Goal: Information Seeking & Learning: Check status

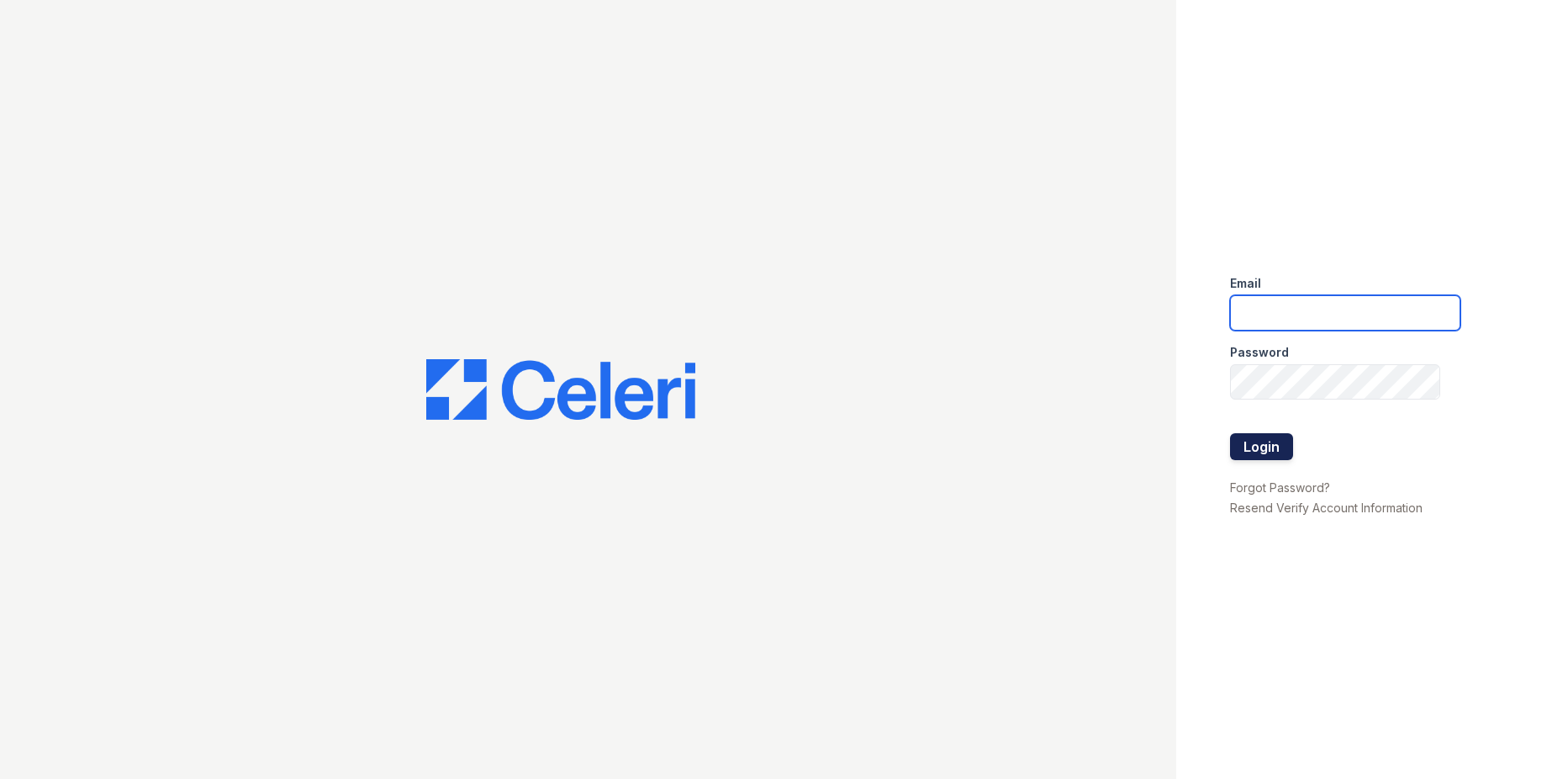
type input "[EMAIL_ADDRESS][DOMAIN_NAME]"
click at [1264, 449] on button "Login" at bounding box center [1262, 446] width 63 height 27
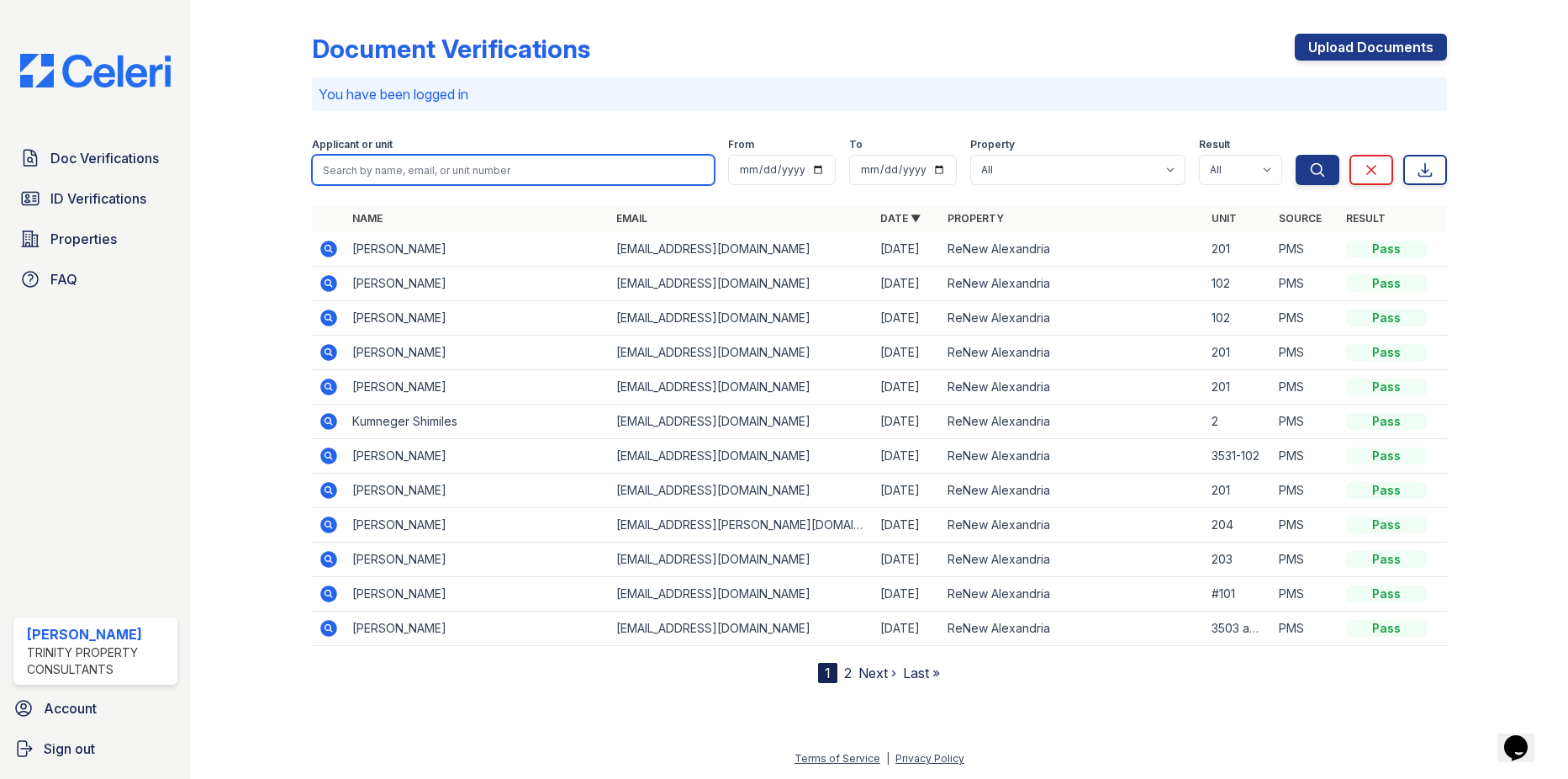
click at [526, 167] on input "search" at bounding box center [513, 170] width 402 height 30
click at [534, 167] on input "search" at bounding box center [513, 170] width 402 height 30
type input "John avila"
click at [1296, 155] on button "Search" at bounding box center [1318, 170] width 44 height 30
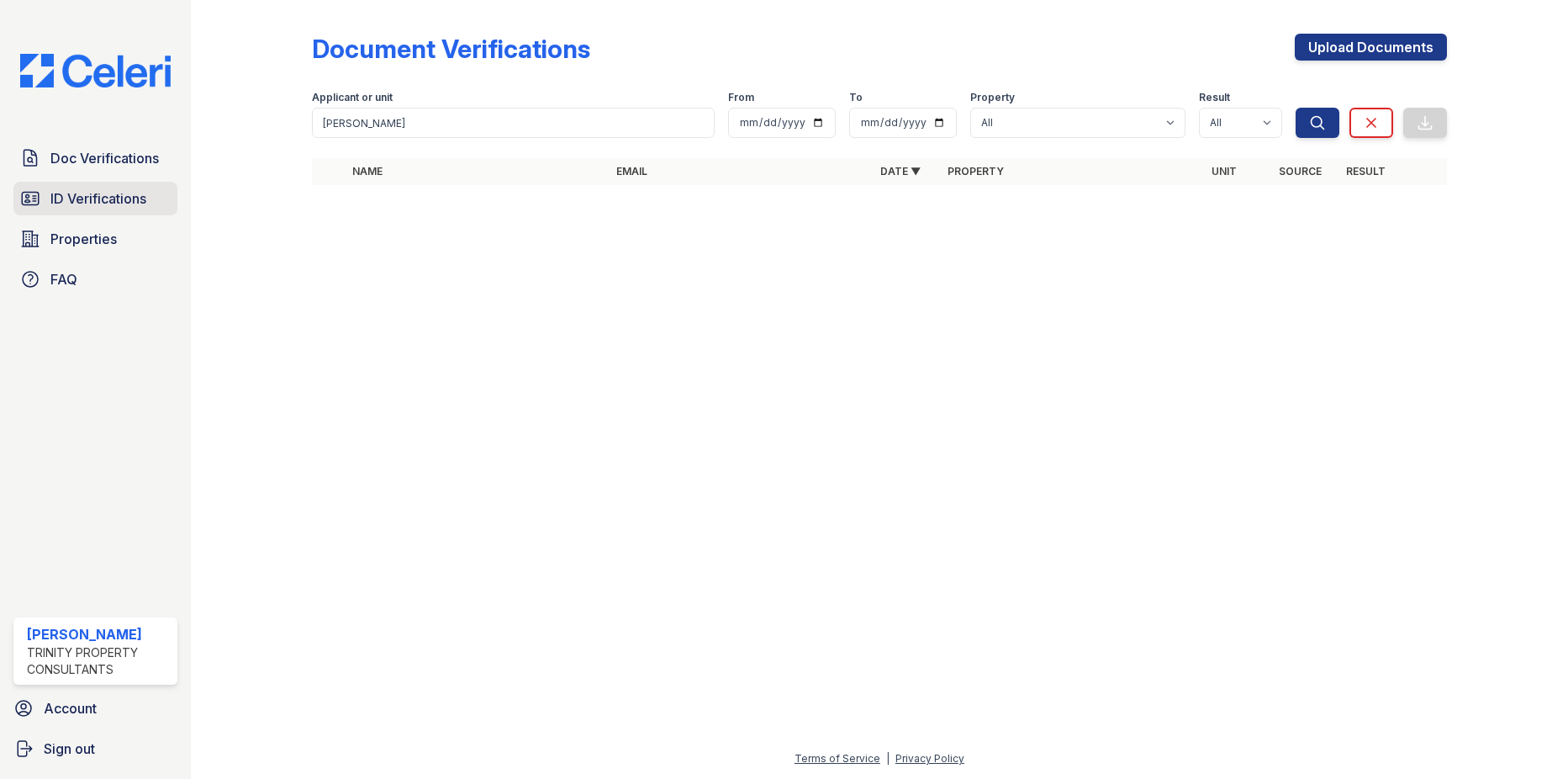
click at [127, 184] on link "ID Verifications" at bounding box center [95, 198] width 164 height 33
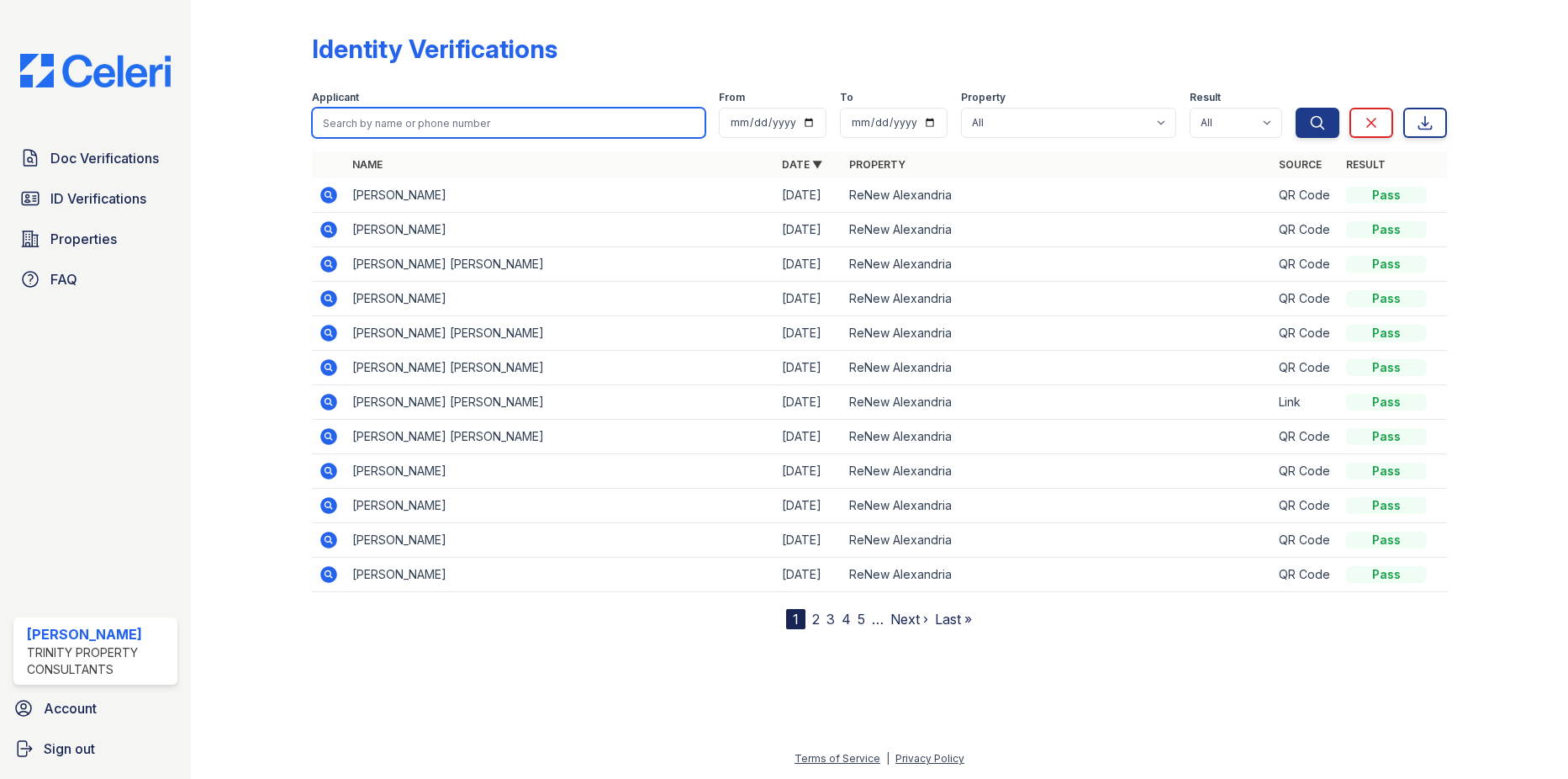
click at [496, 123] on input "search" at bounding box center [508, 123] width 393 height 30
type input "John"
click at [1296, 107] on button "Search" at bounding box center [1318, 123] width 44 height 30
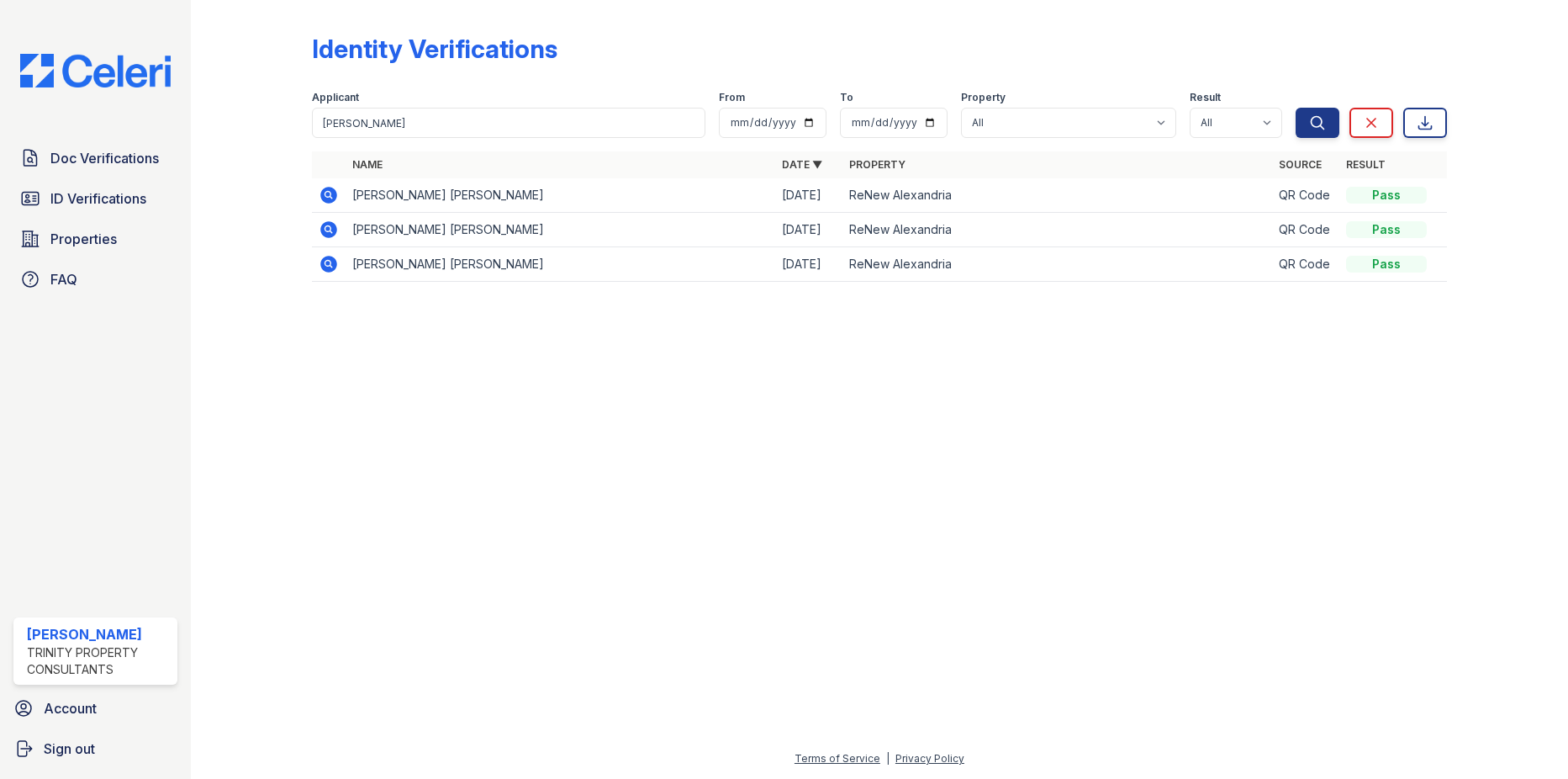
click at [328, 195] on icon at bounding box center [328, 194] width 4 height 4
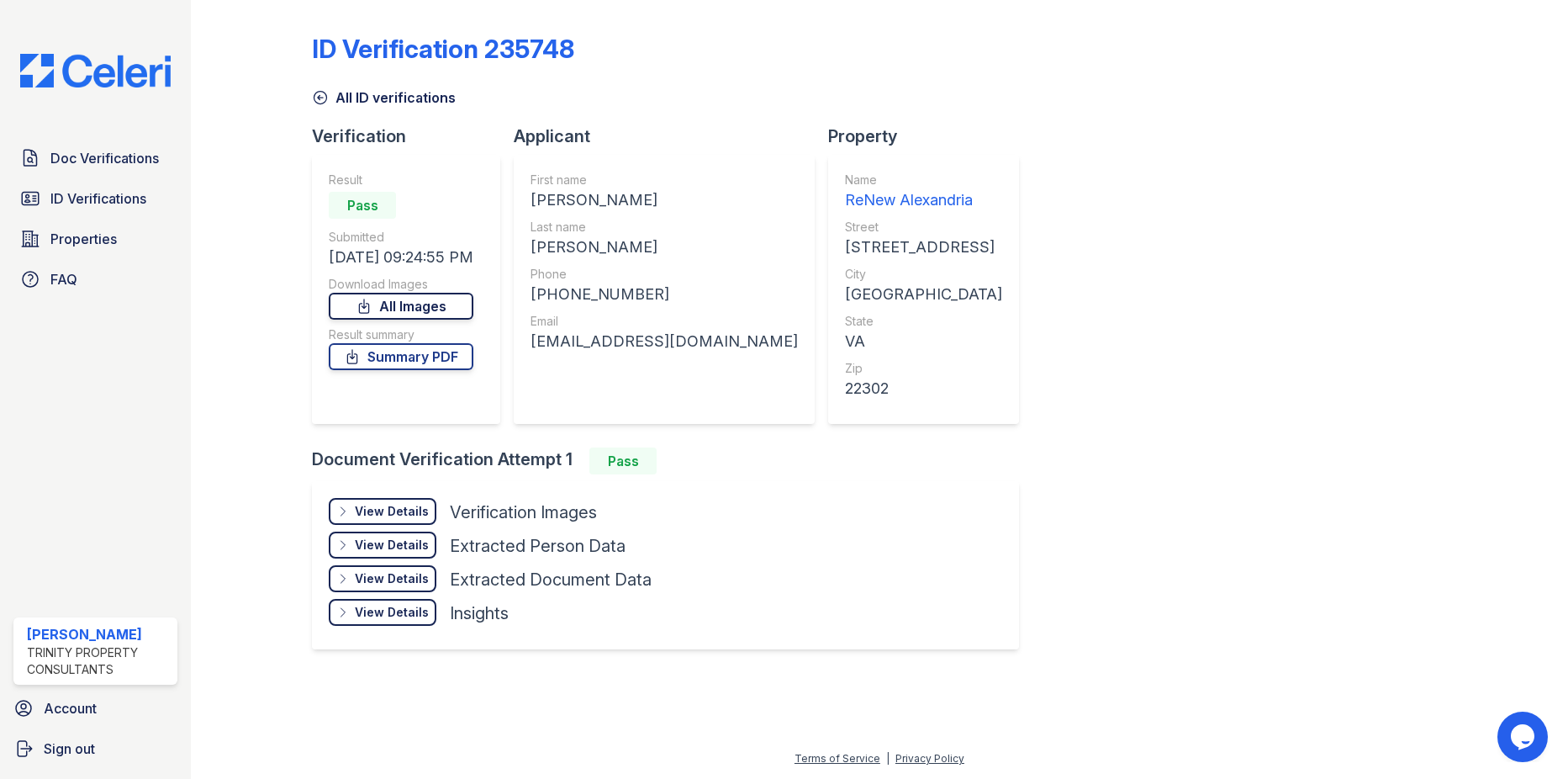
click at [441, 303] on link "All Images" at bounding box center [401, 306] width 145 height 27
click at [391, 359] on link "Summary PDF" at bounding box center [401, 357] width 145 height 27
click at [62, 197] on span "ID Verifications" at bounding box center [98, 198] width 96 height 20
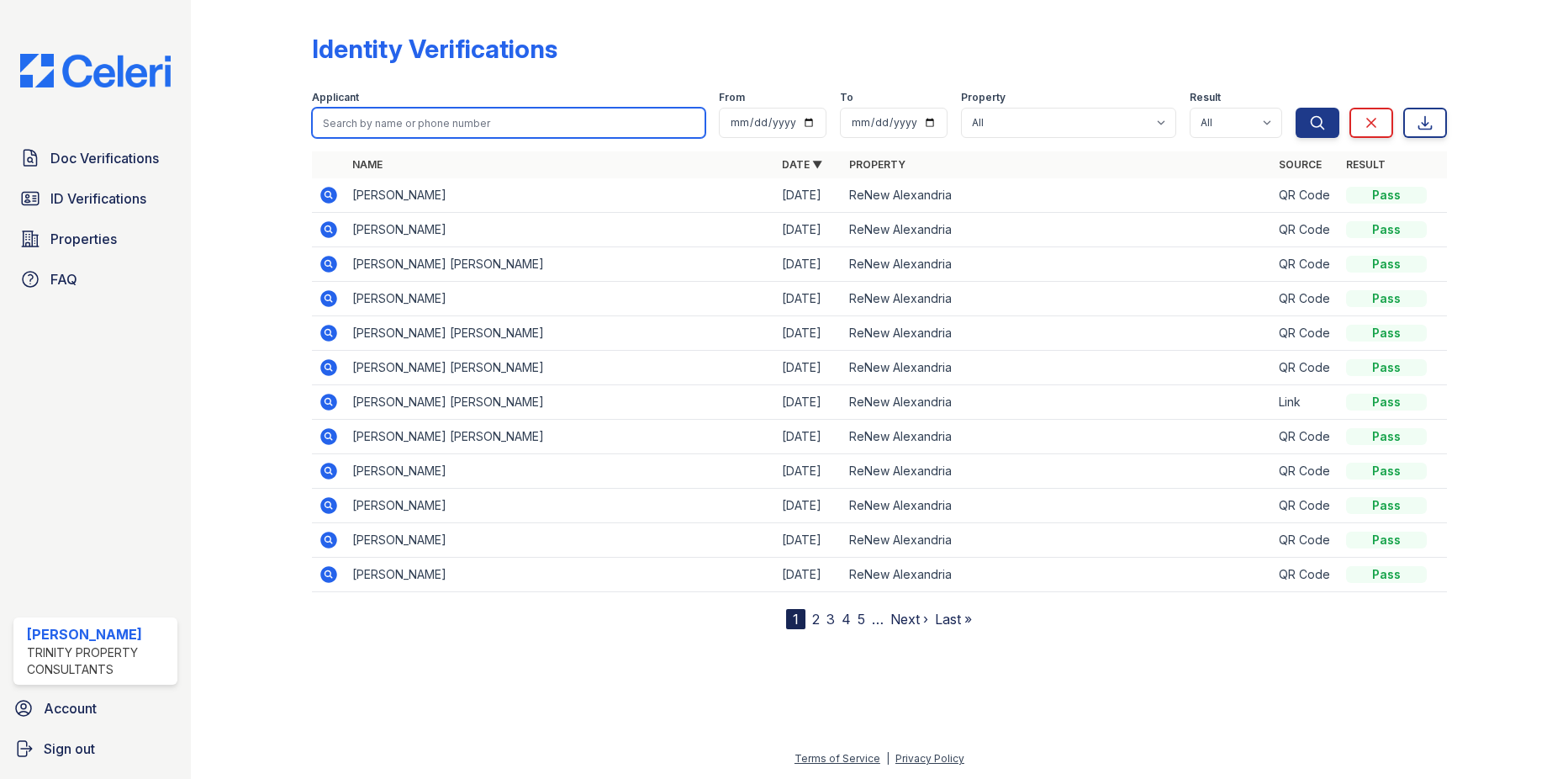
click at [397, 114] on input "search" at bounding box center [508, 123] width 393 height 30
type input "Xiomara"
click at [1296, 107] on button "Search" at bounding box center [1318, 123] width 44 height 30
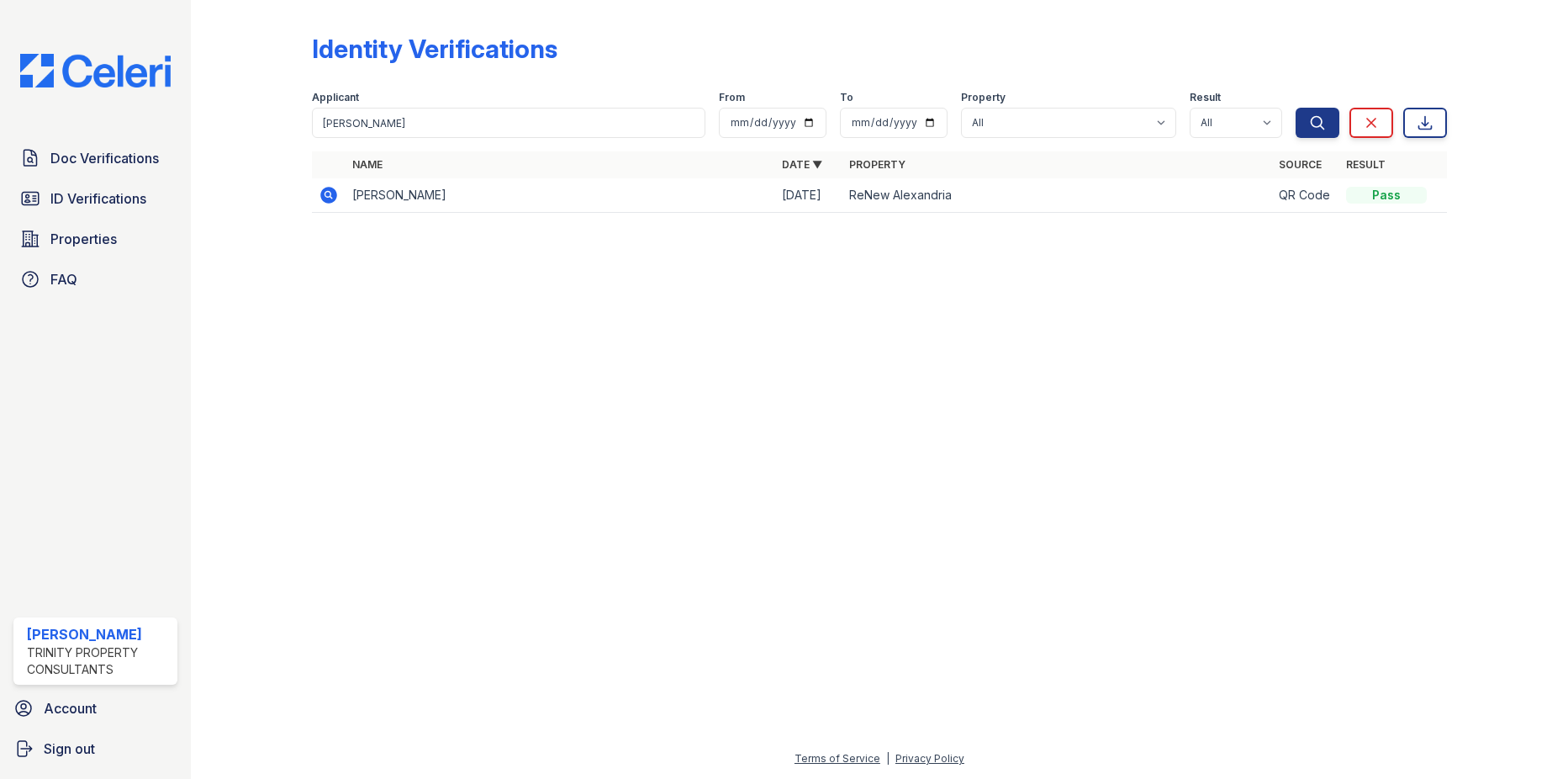
click at [329, 200] on icon at bounding box center [330, 195] width 17 height 17
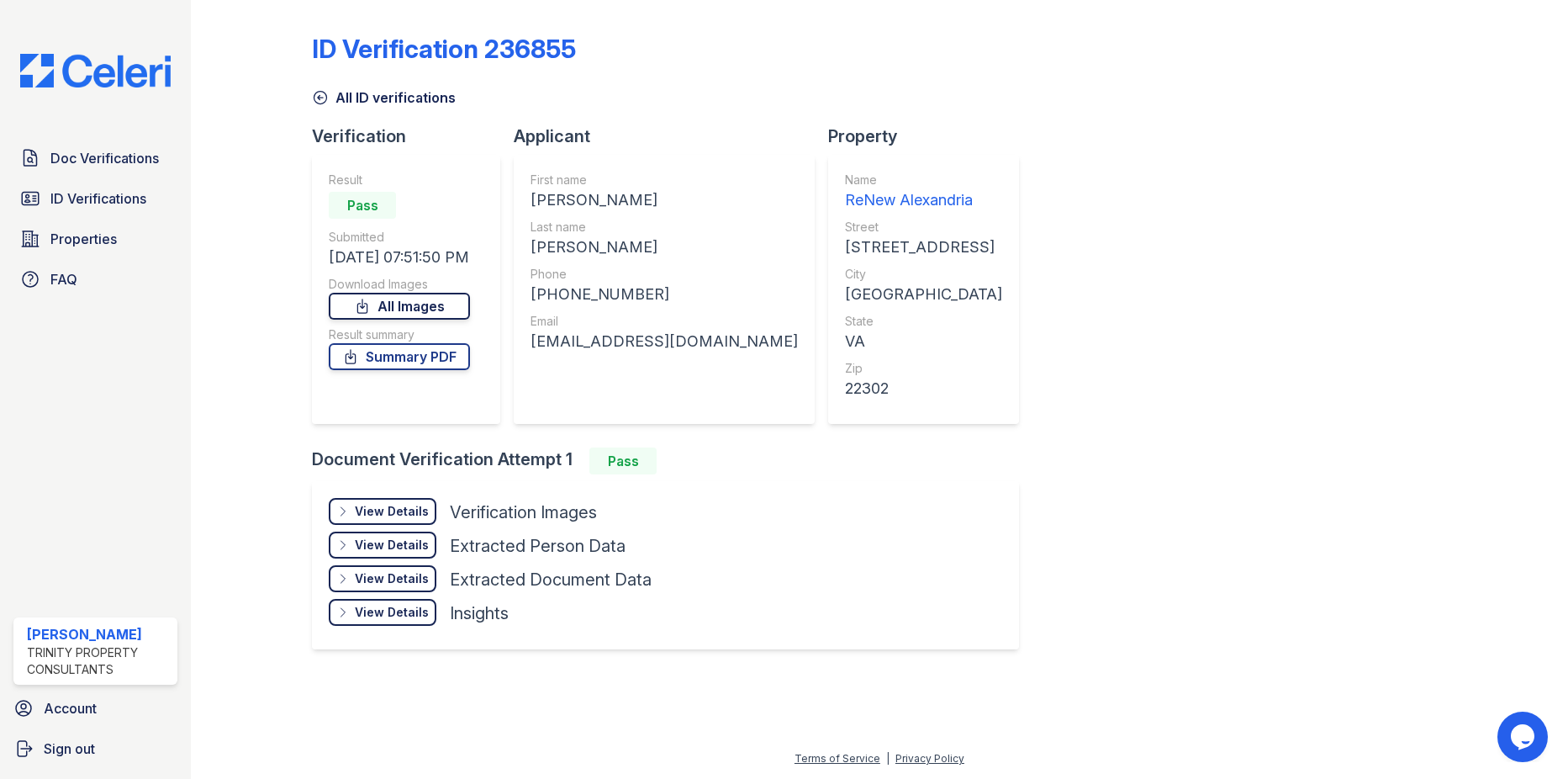
click at [365, 301] on icon at bounding box center [362, 306] width 17 height 17
click at [381, 358] on link "Summary PDF" at bounding box center [399, 357] width 142 height 27
drag, startPoint x: 93, startPoint y: 204, endPoint x: 71, endPoint y: 204, distance: 22.0
click at [93, 204] on span "ID Verifications" at bounding box center [98, 198] width 96 height 20
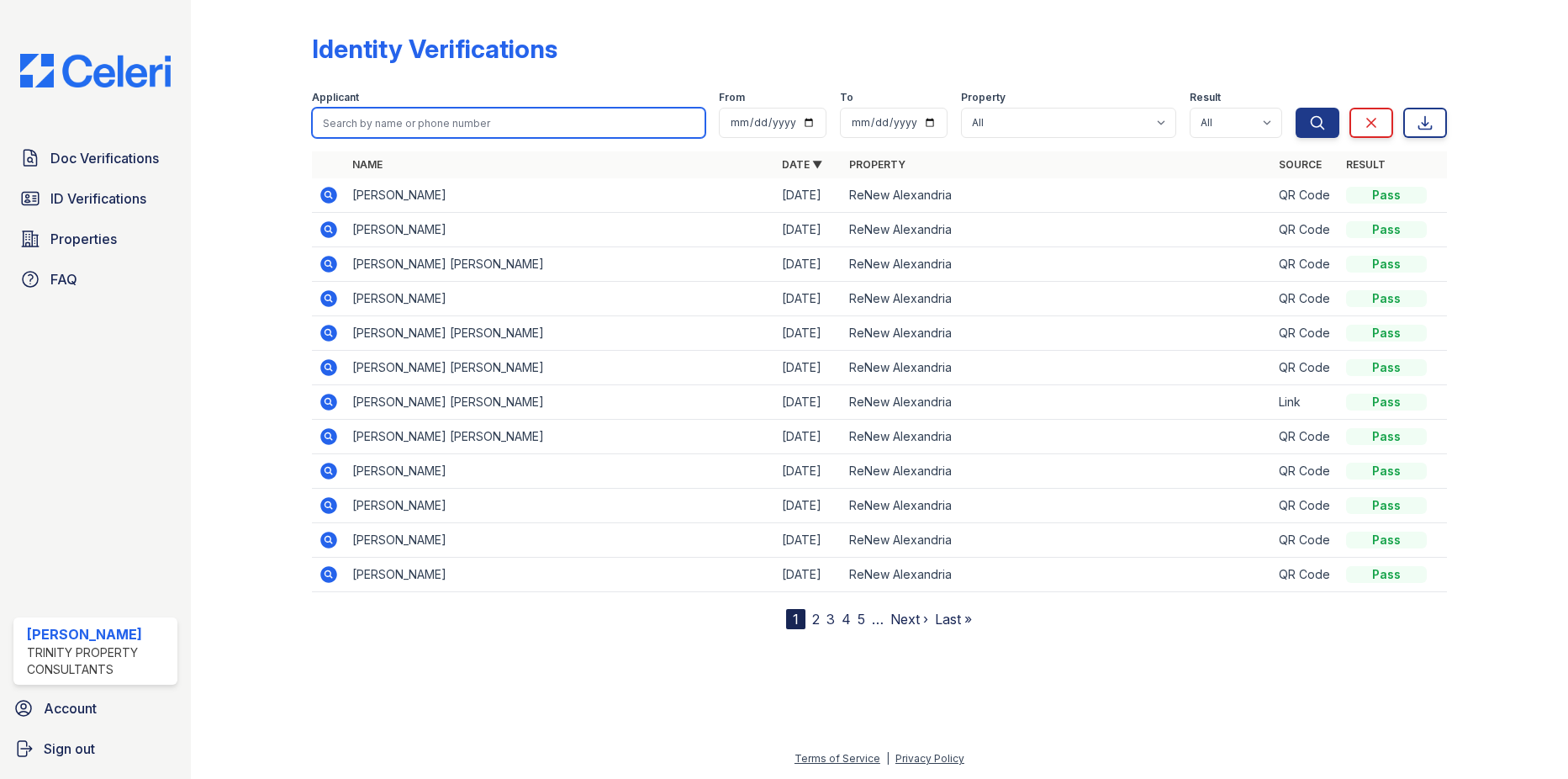
click at [417, 119] on input "search" at bounding box center [508, 123] width 393 height 30
type input "Daysi"
click at [1296, 107] on button "Search" at bounding box center [1318, 123] width 44 height 30
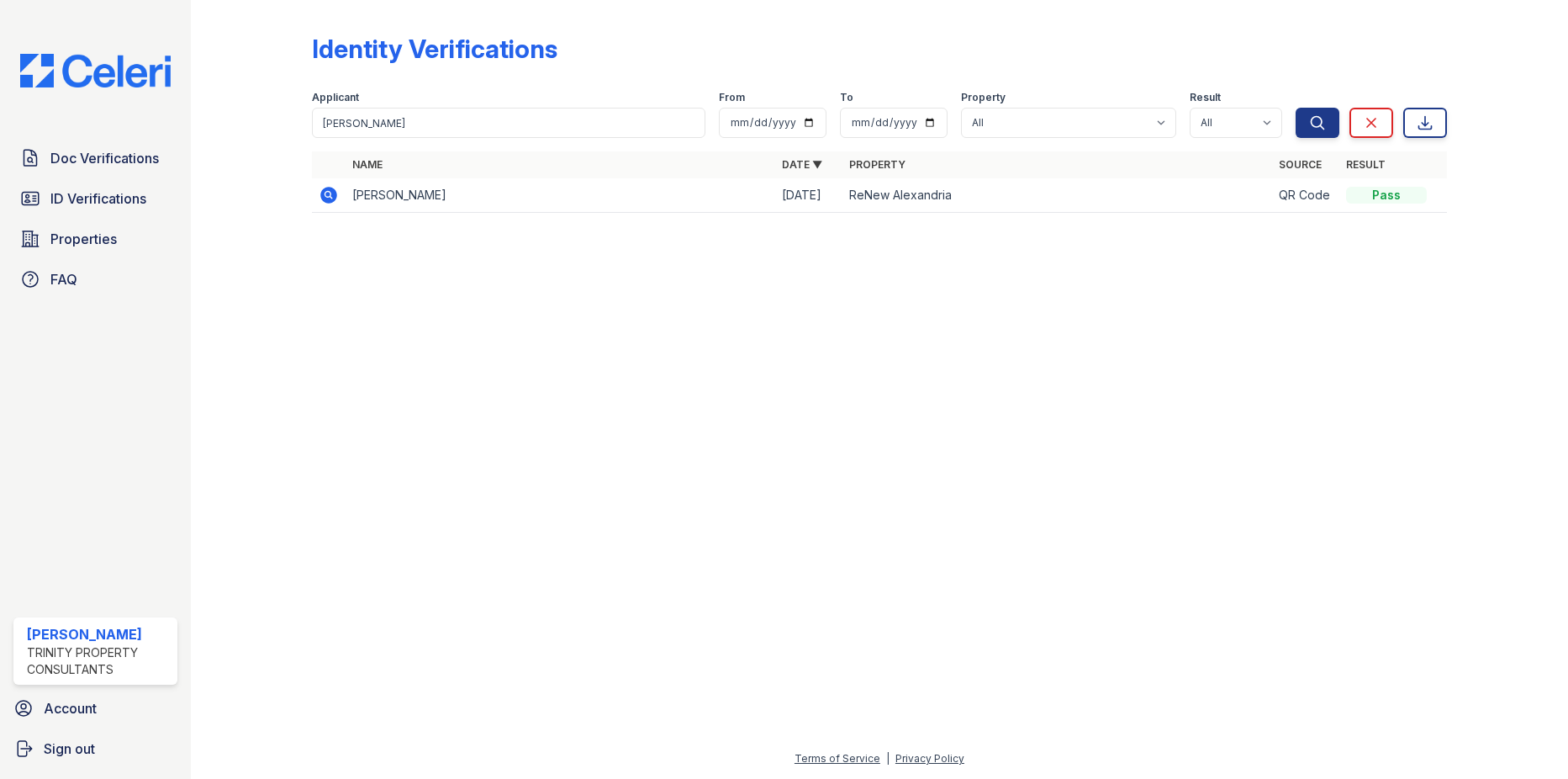
click at [330, 193] on icon at bounding box center [328, 194] width 4 height 4
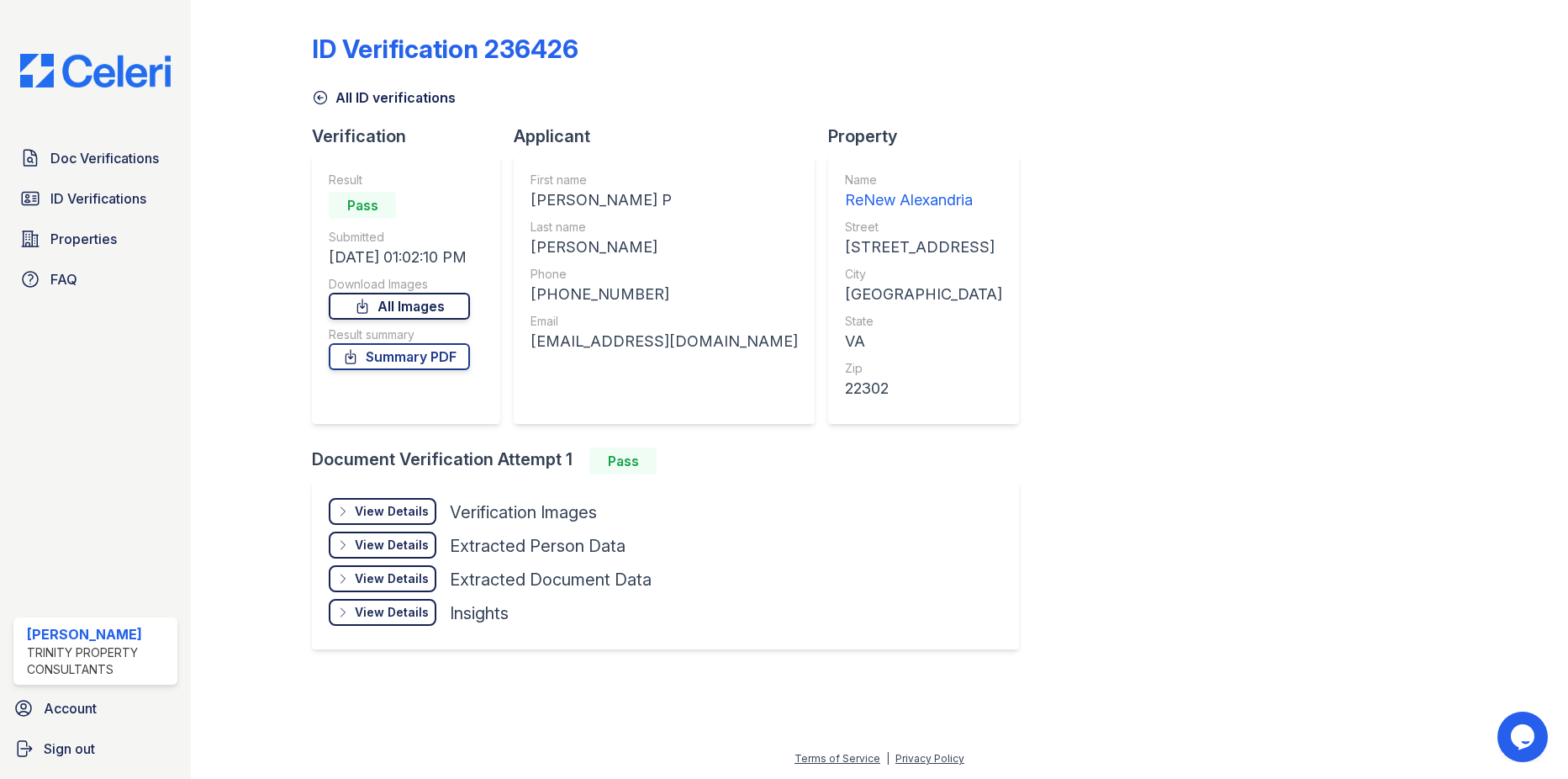
click at [396, 301] on link "All Images" at bounding box center [399, 306] width 142 height 27
click at [374, 356] on link "Summary PDF" at bounding box center [399, 357] width 142 height 27
click at [420, 302] on link "All Images" at bounding box center [399, 306] width 142 height 27
drag, startPoint x: 978, startPoint y: 505, endPoint x: 873, endPoint y: 433, distance: 127.3
click at [978, 505] on div "View Details Details Hide Details Details Verification Images Document Front Op…" at bounding box center [672, 577] width 721 height 192
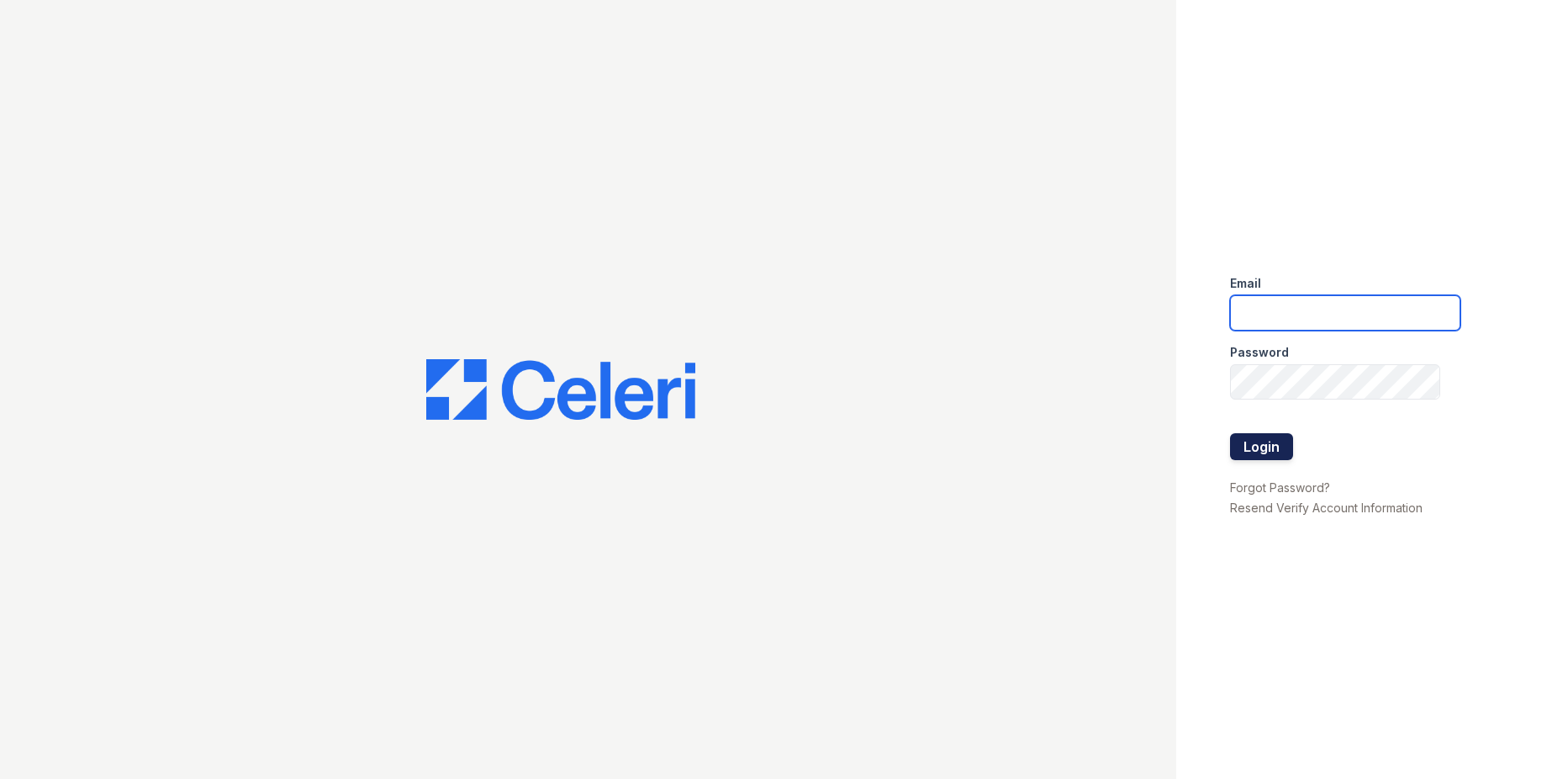
type input "[EMAIL_ADDRESS][DOMAIN_NAME]"
click at [1259, 442] on button "Login" at bounding box center [1262, 446] width 63 height 27
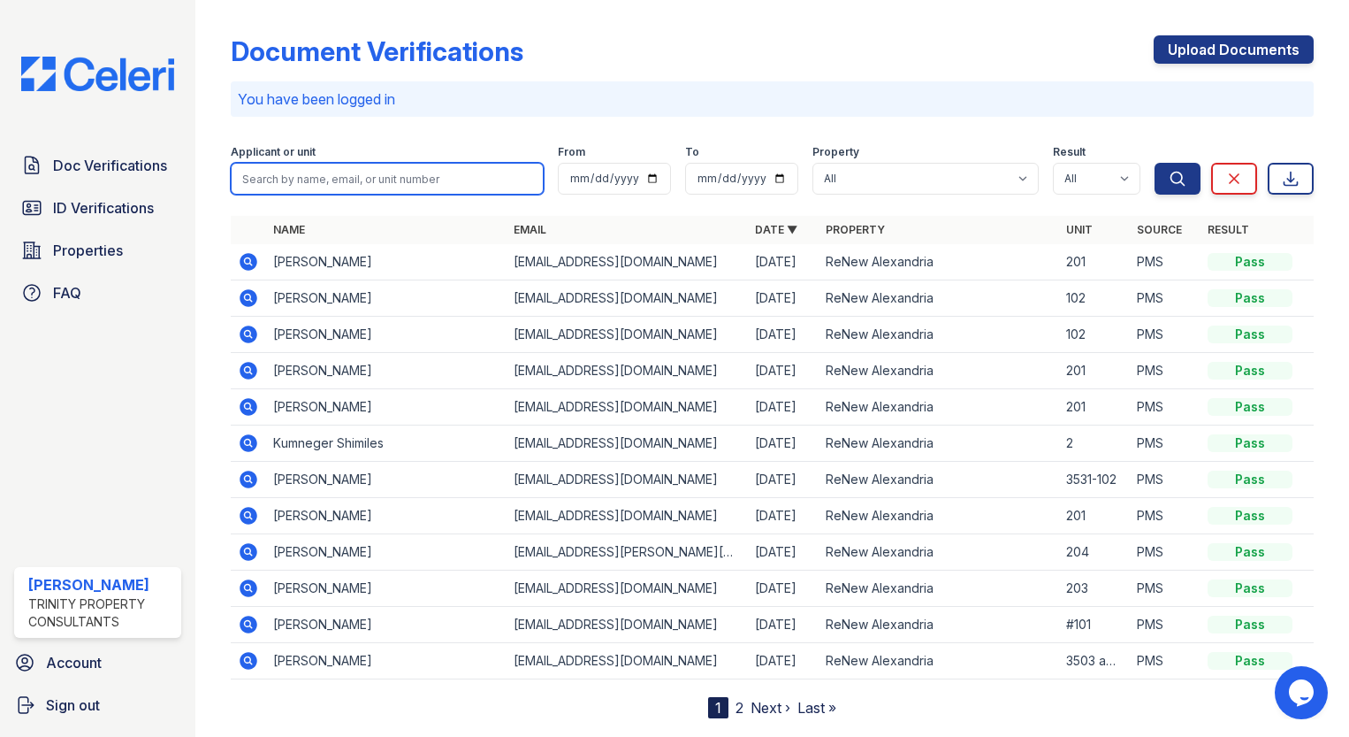
click at [382, 167] on input "search" at bounding box center [387, 179] width 313 height 32
type input "Elsa"
click at [1155, 163] on button "Search" at bounding box center [1178, 179] width 46 height 32
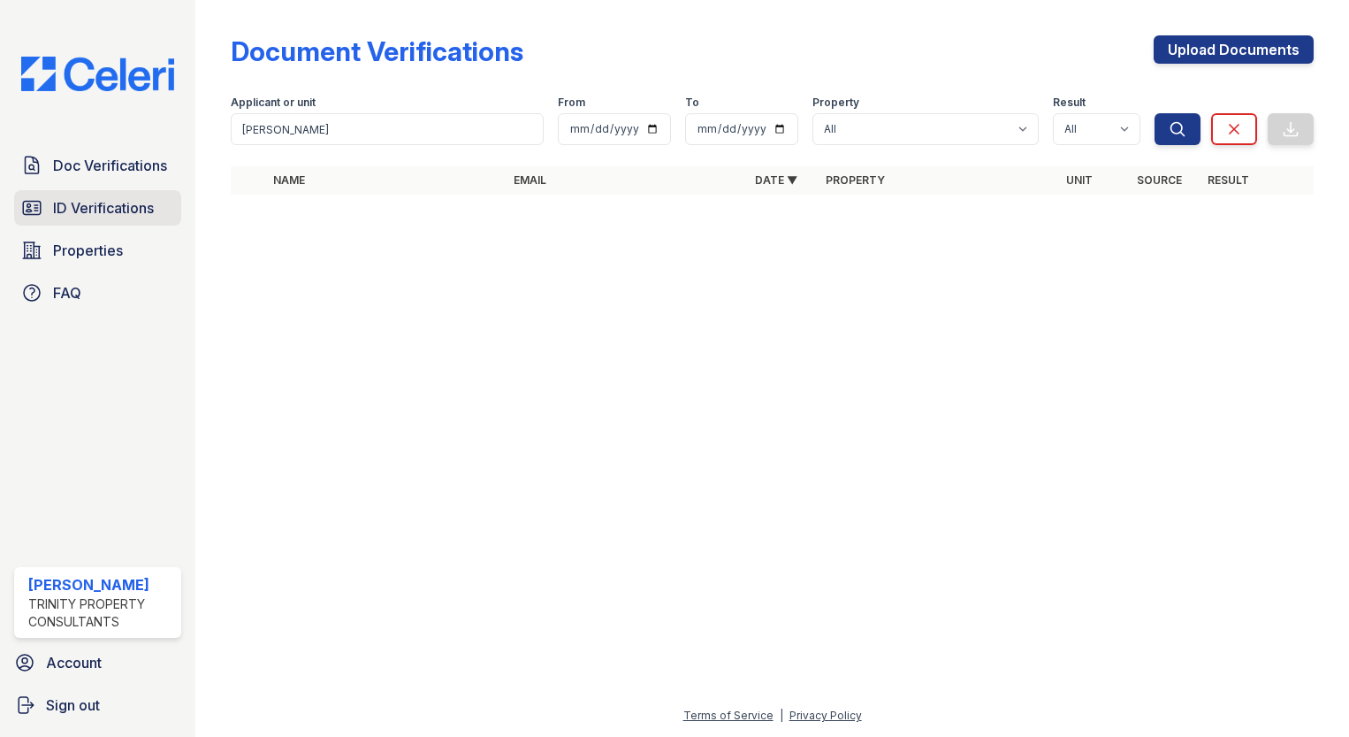
click at [145, 200] on span "ID Verifications" at bounding box center [103, 207] width 101 height 21
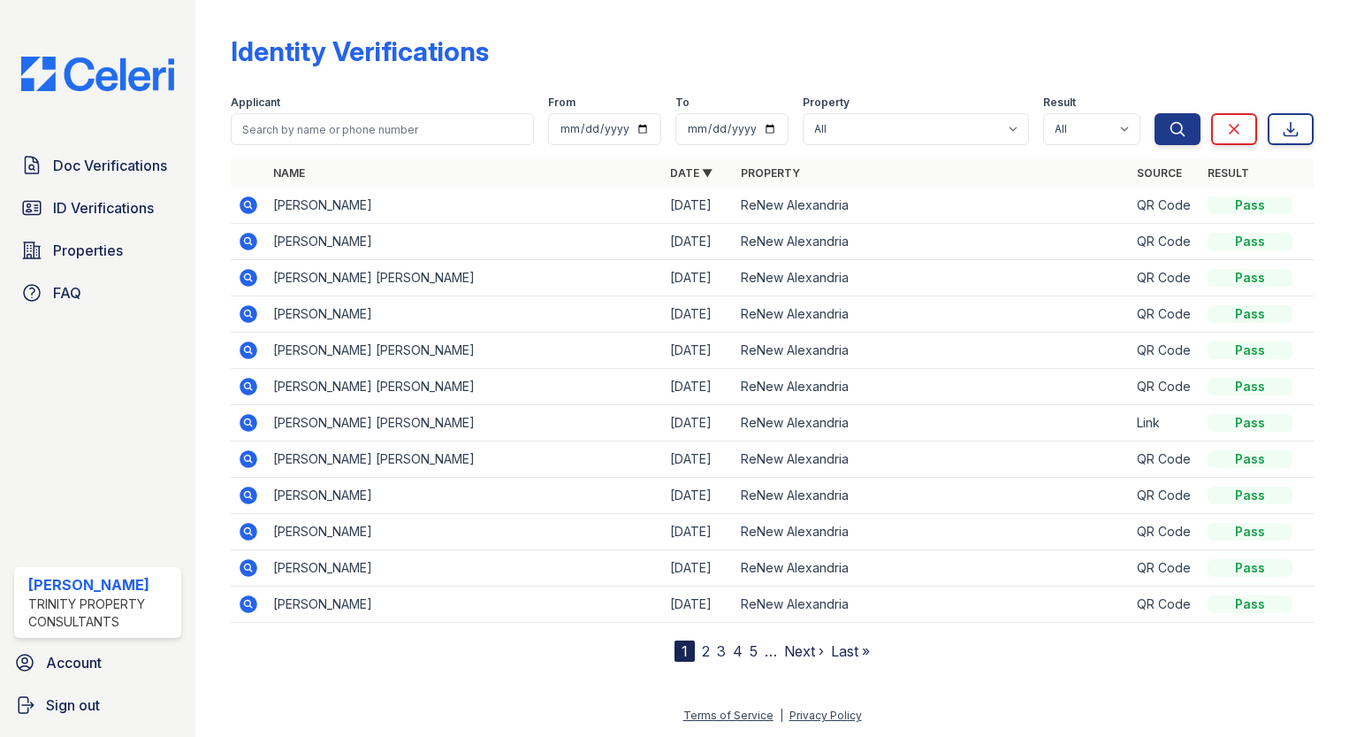
click at [248, 277] on icon at bounding box center [247, 276] width 4 height 4
